Goal: Task Accomplishment & Management: Manage account settings

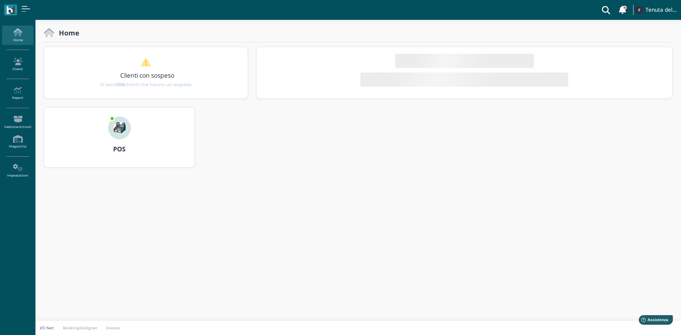
click at [127, 135] on img at bounding box center [119, 128] width 23 height 23
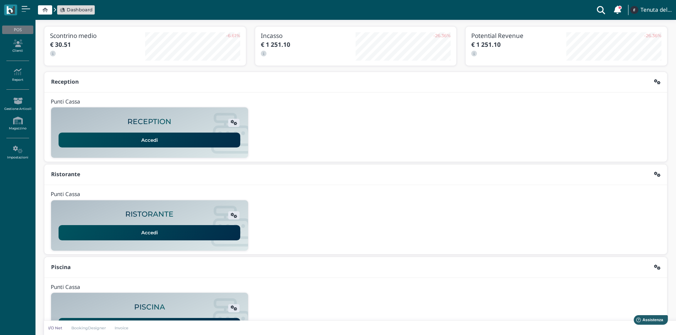
scroll to position [58, 0]
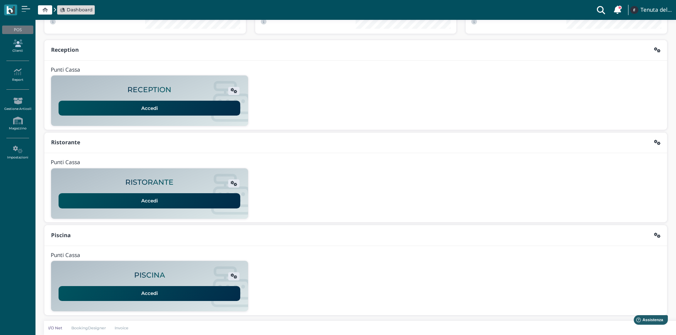
click at [20, 42] on icon at bounding box center [17, 43] width 31 height 8
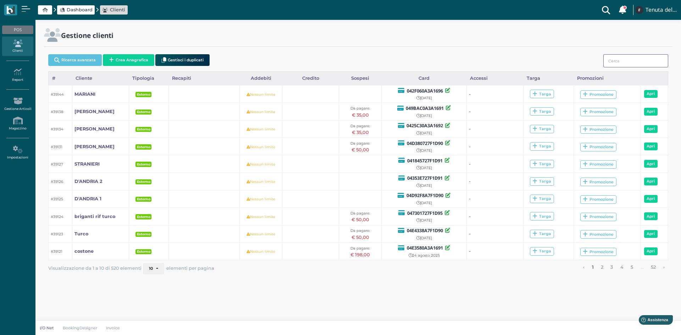
click at [614, 59] on input "search" at bounding box center [636, 60] width 65 height 13
click at [623, 62] on input "search" at bounding box center [636, 60] width 65 height 13
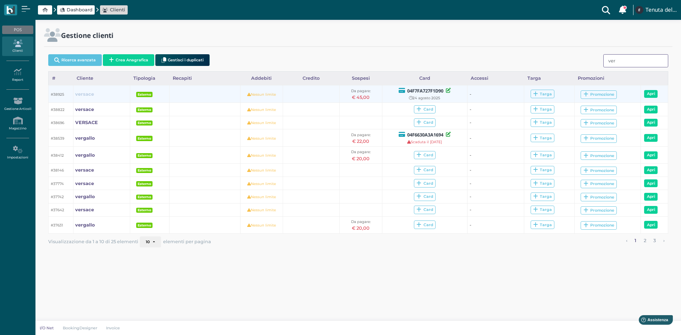
type input "ver"
click at [80, 93] on b "versace" at bounding box center [84, 94] width 19 height 5
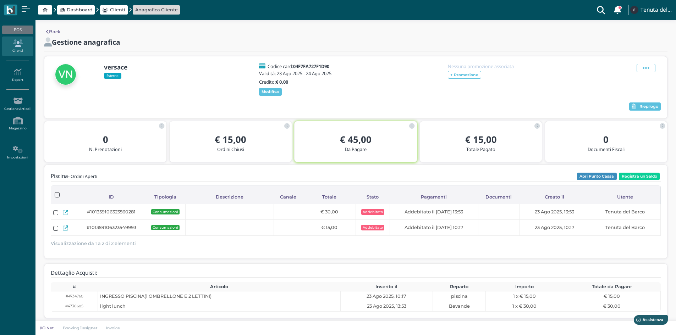
click at [12, 42] on icon at bounding box center [17, 43] width 31 height 8
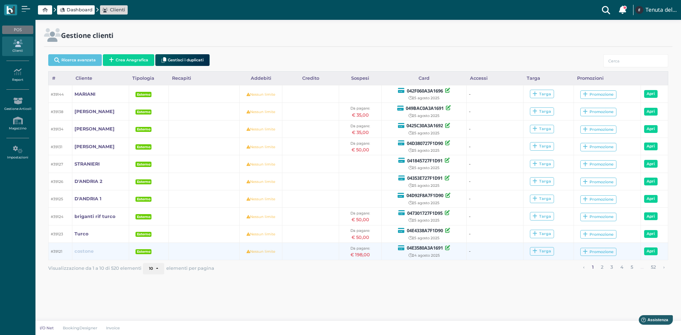
click at [88, 250] on b "costone" at bounding box center [84, 251] width 19 height 5
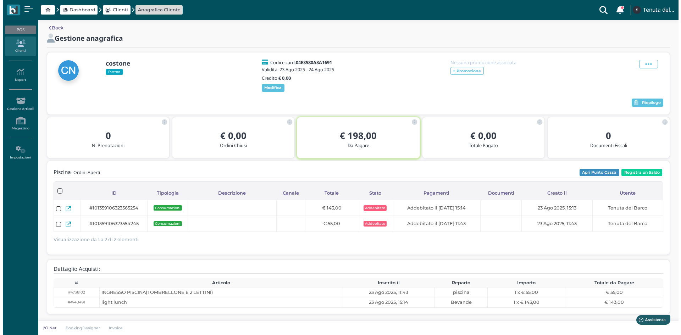
scroll to position [9, 0]
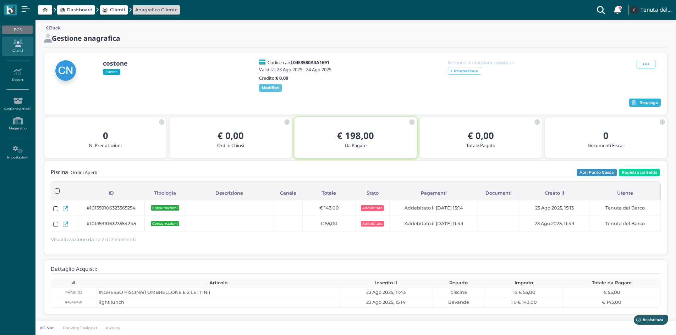
click at [646, 105] on button "Riepilogo" at bounding box center [645, 103] width 32 height 9
